Goal: Manage account settings

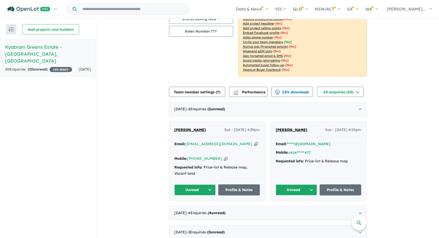
scroll to position [123, 0]
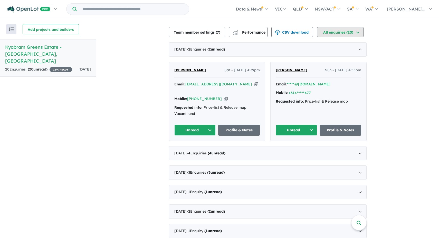
click at [343, 27] on button "All enquiries ( 20 )" at bounding box center [340, 32] width 46 height 10
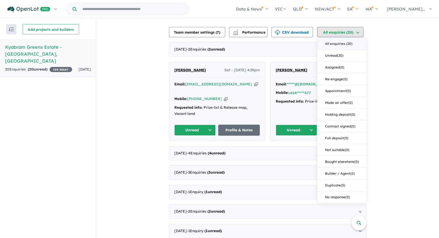
click at [343, 27] on button "All enquiries ( 20 )" at bounding box center [340, 32] width 46 height 10
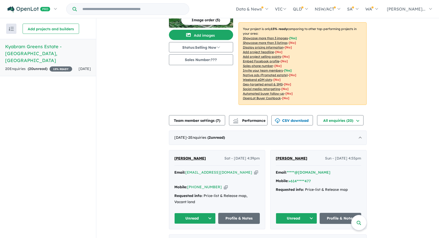
scroll to position [83, 0]
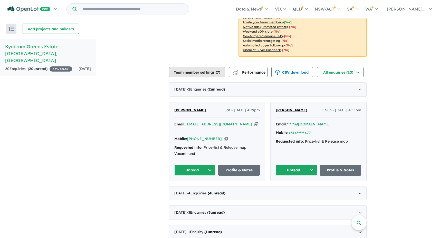
click at [204, 67] on button "Team member settings ( 7 )" at bounding box center [197, 72] width 56 height 10
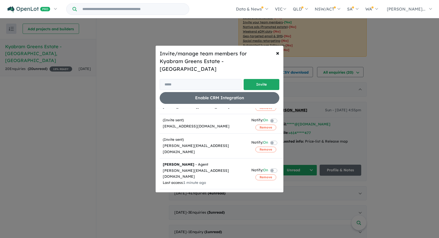
scroll to position [66, 0]
click at [279, 118] on label at bounding box center [279, 120] width 1 height 6
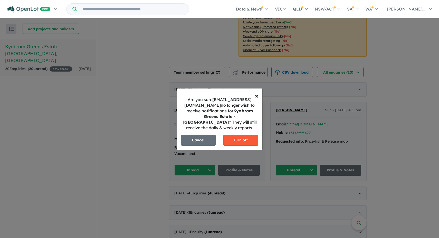
click at [241, 140] on button "Turn off" at bounding box center [240, 140] width 35 height 11
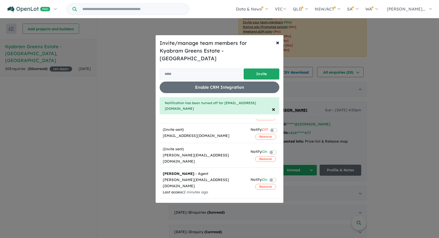
scroll to position [80, 0]
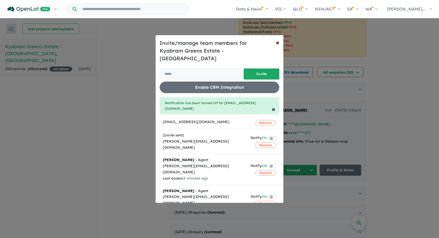
click at [279, 194] on label at bounding box center [279, 197] width 1 height 6
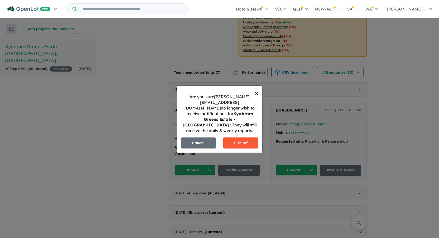
click at [242, 141] on button "Turn off" at bounding box center [240, 143] width 35 height 11
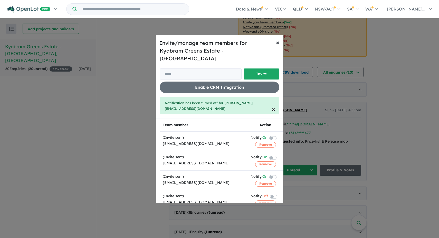
click at [277, 46] on span "×" at bounding box center [277, 43] width 3 height 8
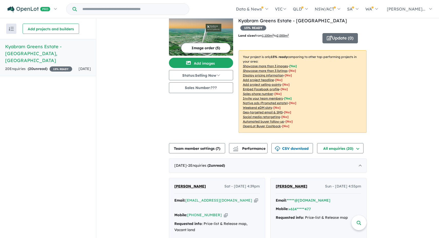
scroll to position [7, 0]
click at [213, 49] on button "Image order ( 5 )" at bounding box center [206, 48] width 50 height 10
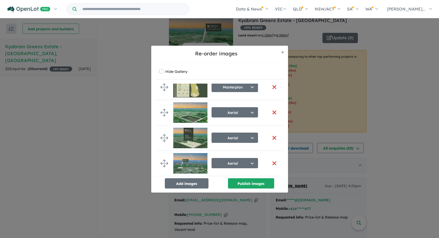
scroll to position [0, 0]
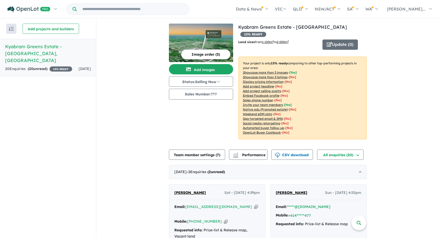
click at [135, 11] on input "Try estate name, suburb, builder or developer" at bounding box center [133, 9] width 110 height 11
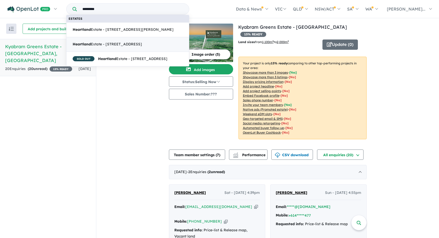
type input "*********"
click at [91, 45] on span "Heartland Estate - 175 Crinigan Road, Morwell VIC 3840" at bounding box center [107, 44] width 69 height 6
click at [90, 45] on strong "Heartland" at bounding box center [82, 44] width 18 height 5
